Goal: Task Accomplishment & Management: Complete application form

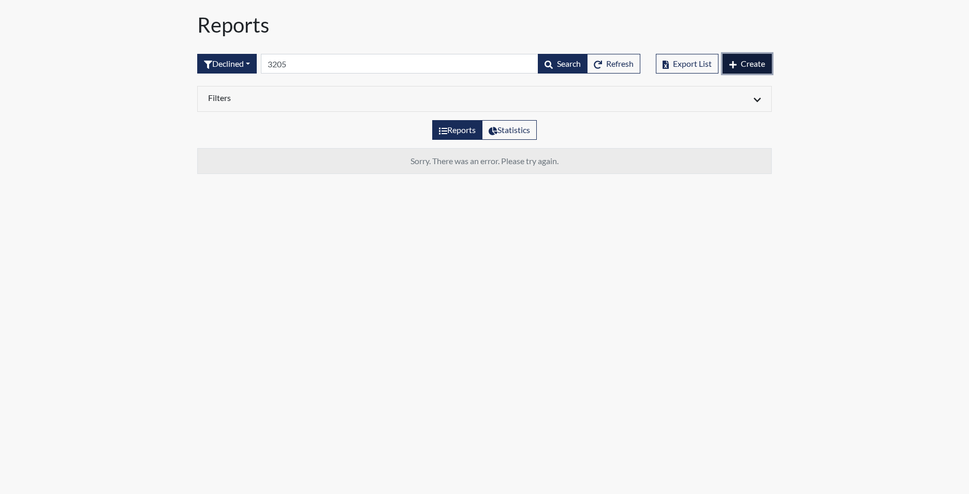
click at [746, 62] on span "Create" at bounding box center [753, 63] width 24 height 10
click at [746, 64] on span "Create" at bounding box center [753, 63] width 24 height 10
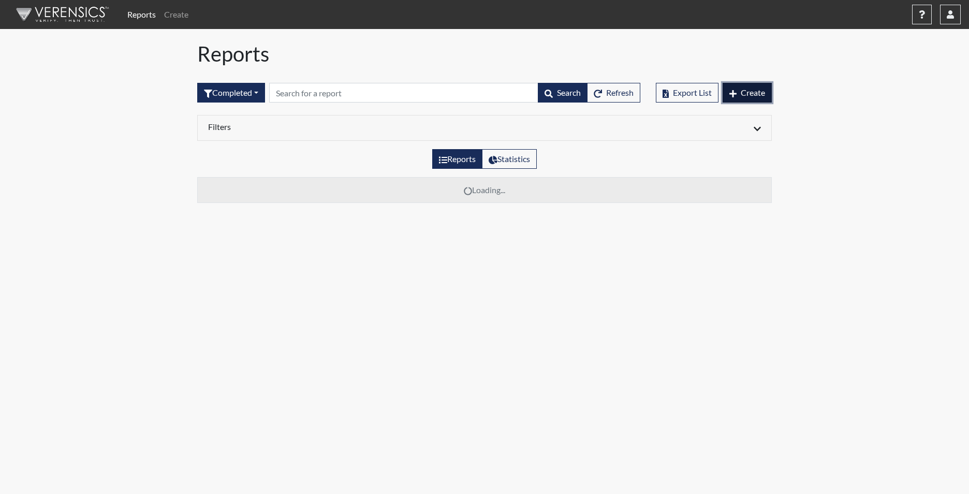
click at [750, 91] on span "Create" at bounding box center [753, 92] width 24 height 10
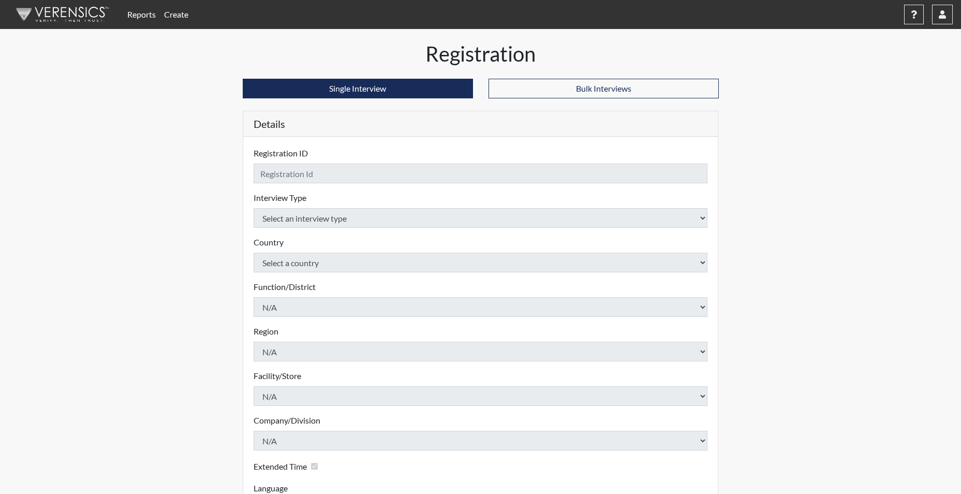
checkbox input "true"
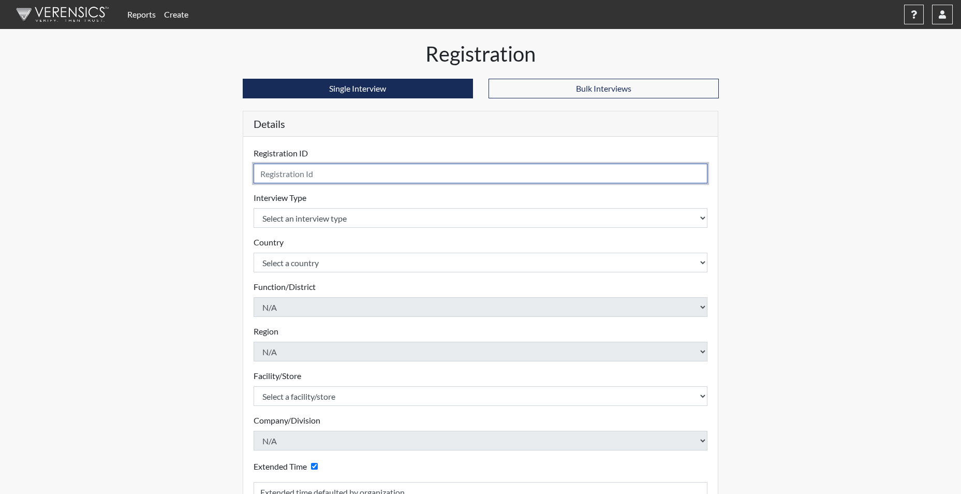
click at [316, 169] on input "text" at bounding box center [481, 174] width 454 height 20
type input "CBROWN0934"
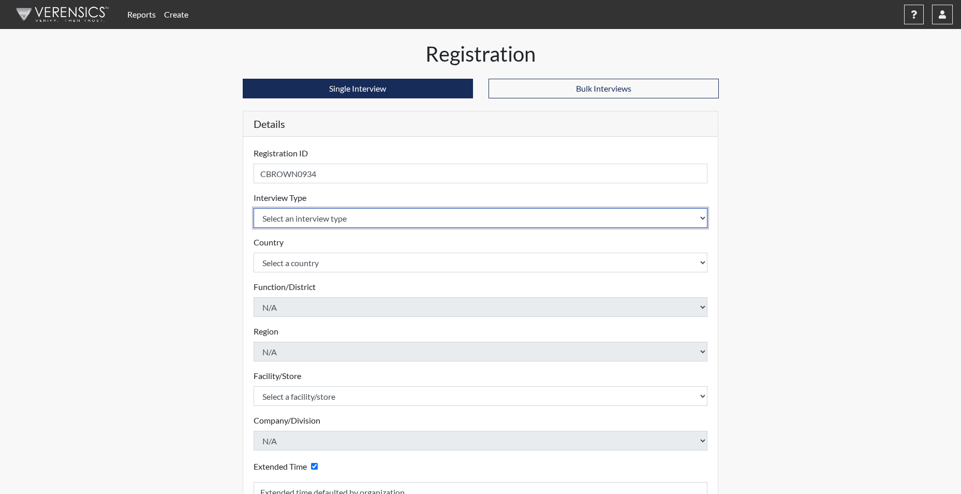
click at [311, 214] on select "Select an interview type Corrections Pre-Employment" at bounding box center [481, 218] width 454 height 20
select select "ff733e93-e1bf-11ea-9c9f-0eff0cf7eb8f"
click at [254, 208] on select "Select an interview type Corrections Pre-Employment" at bounding box center [481, 218] width 454 height 20
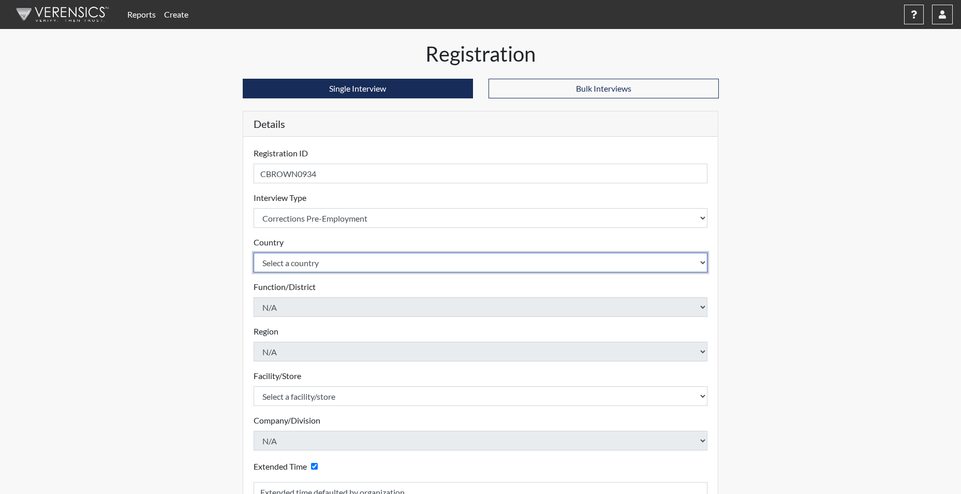
click at [301, 262] on select "Select a country United States Mexico" at bounding box center [481, 263] width 454 height 20
select select "united-states-of-america"
click at [254, 253] on select "Select a country United States Mexico" at bounding box center [481, 263] width 454 height 20
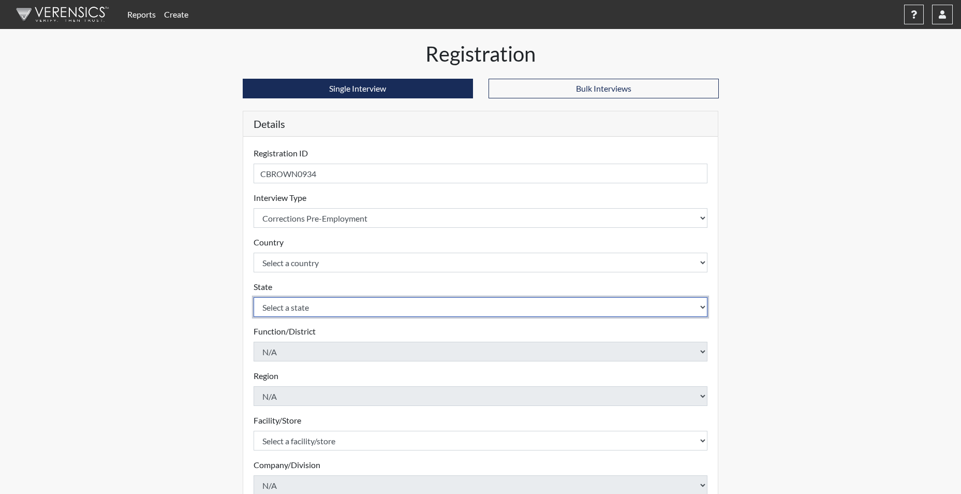
click at [310, 307] on select "Select a state Alabama Alaska Arizona Arkansas California Colorado Connecticut …" at bounding box center [481, 307] width 454 height 20
select select "SC"
click at [254, 297] on select "Select a state Alabama Alaska Arizona Arkansas California Colorado Connecticut …" at bounding box center [481, 307] width 454 height 20
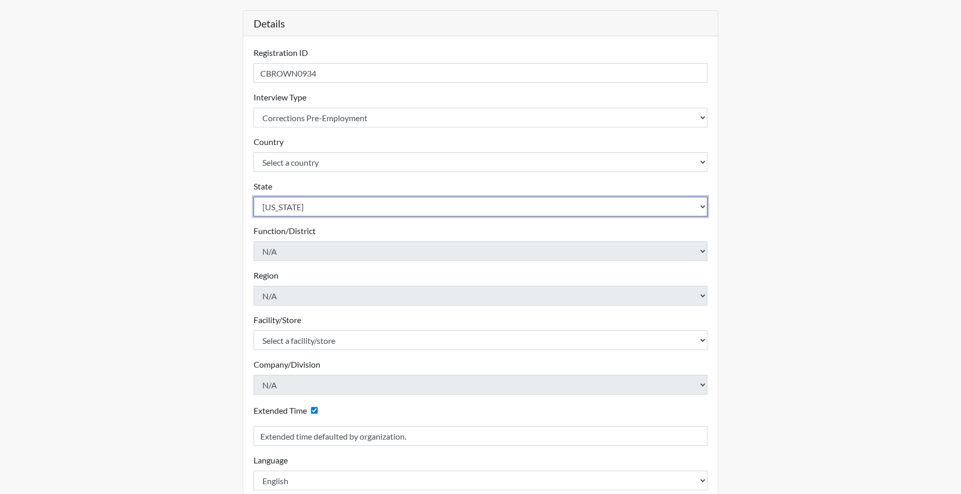
scroll to position [104, 0]
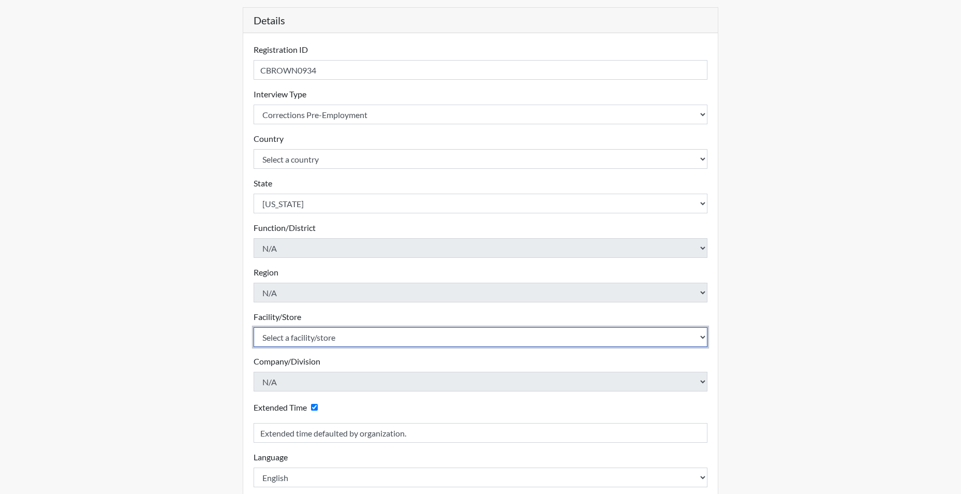
click at [324, 344] on select "Select a facility/store Allendale CI Broad River CI Camille Graham CI Division …" at bounding box center [481, 337] width 454 height 20
click at [254, 327] on select "Select a facility/store Allendale CI Broad River CI Camille Graham CI Division …" at bounding box center [481, 337] width 454 height 20
drag, startPoint x: 333, startPoint y: 338, endPoint x: 327, endPoint y: 335, distance: 6.1
click at [329, 336] on select "Select a facility/store Allendale CI Broad River CI Camille Graham CI Division …" at bounding box center [481, 337] width 454 height 20
click at [327, 335] on select "Select a facility/store Allendale CI Broad River CI Camille Graham CI Division …" at bounding box center [481, 337] width 454 height 20
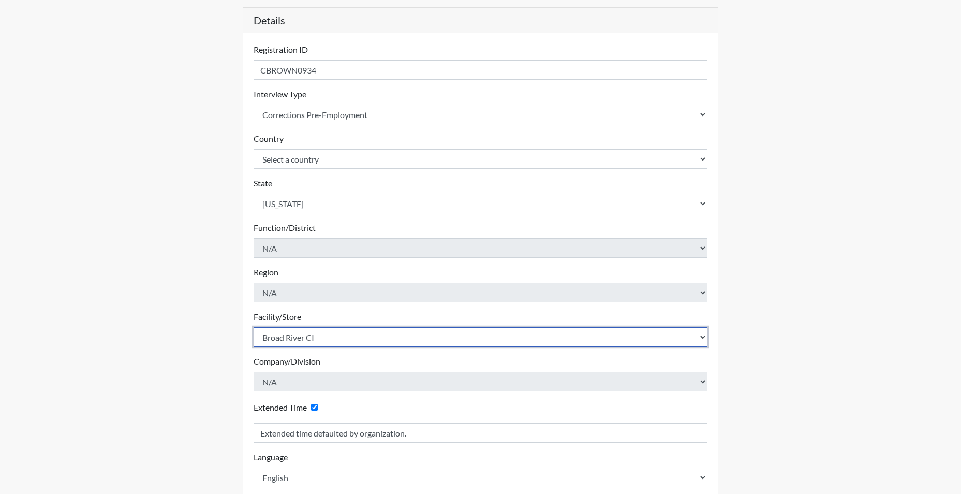
click at [326, 335] on select "Select a facility/store Allendale CI Broad River CI Camille Graham CI Division …" at bounding box center [481, 337] width 454 height 20
click at [322, 336] on select "Select a facility/store Allendale CI Broad River CI Camille Graham CI Division …" at bounding box center [481, 337] width 454 height 20
select select "f6ad0ea4-07e5-485a-b261-2ea10a870e66"
click at [254, 327] on select "Select a facility/store Allendale CI Broad River CI Camille Graham CI Division …" at bounding box center [481, 337] width 454 height 20
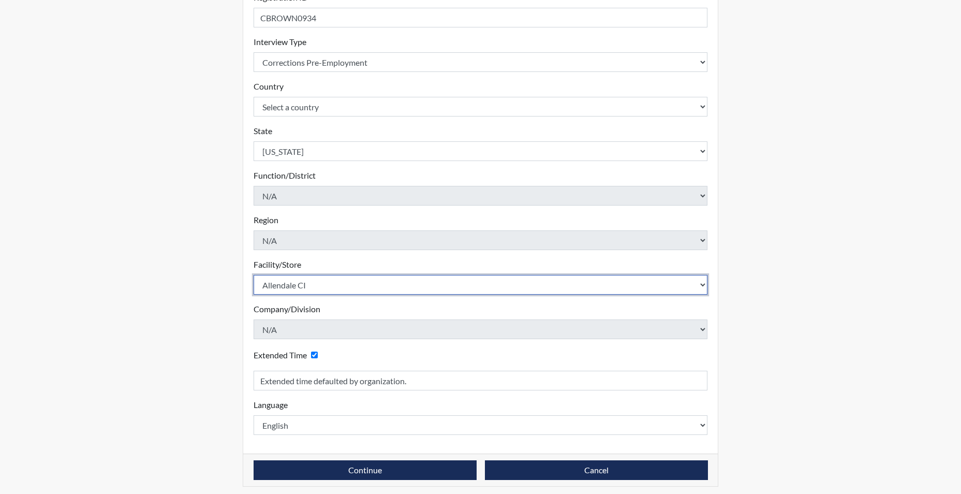
scroll to position [161, 0]
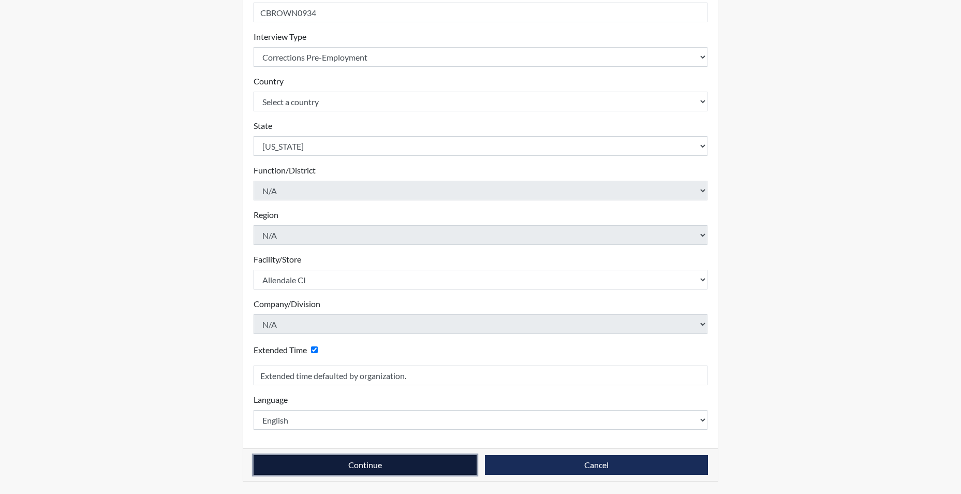
click at [318, 460] on button "Continue" at bounding box center [365, 465] width 223 height 20
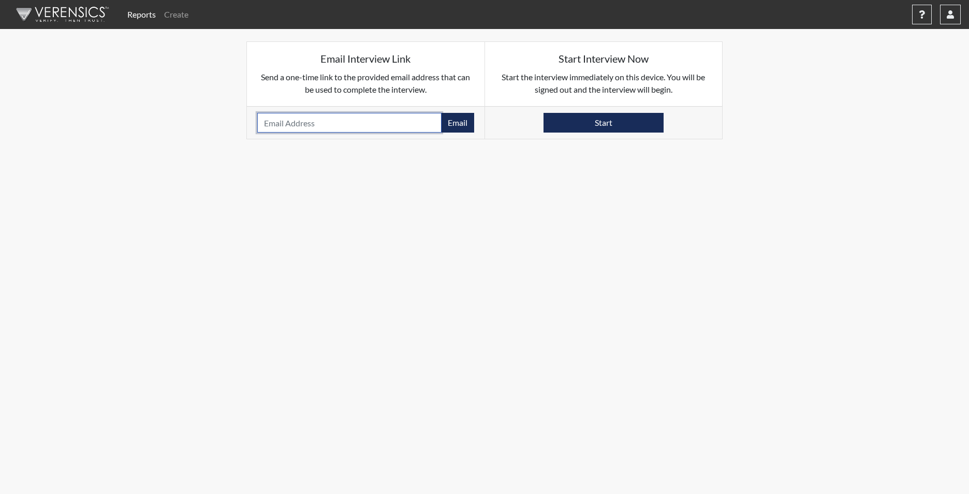
click at [289, 118] on input "email" at bounding box center [349, 123] width 184 height 20
paste input "ANDREWBROWNAB3451759@GMAIL.COM"
type input "ANDREWBROWNAB3451759@GMAIL.COM"
click at [467, 126] on button "Email" at bounding box center [457, 123] width 33 height 20
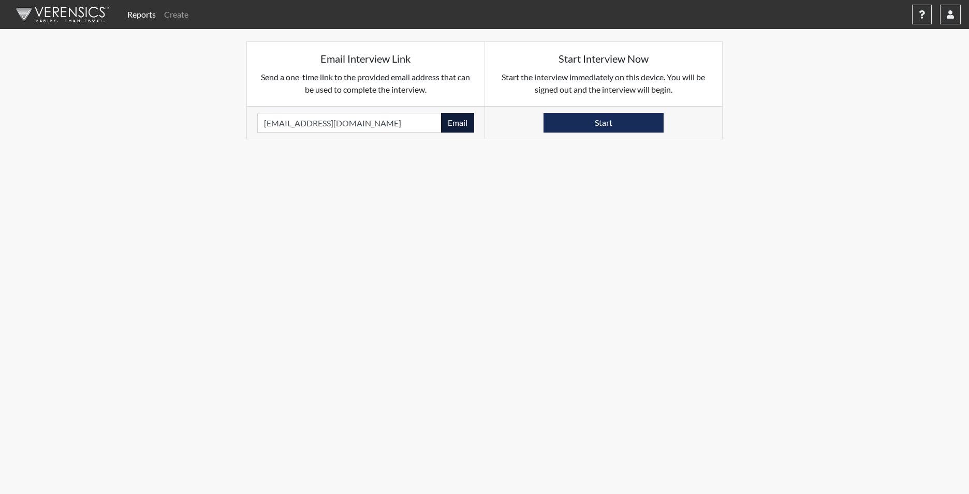
scroll to position [0, 0]
